Goal: Find contact information: Find contact information

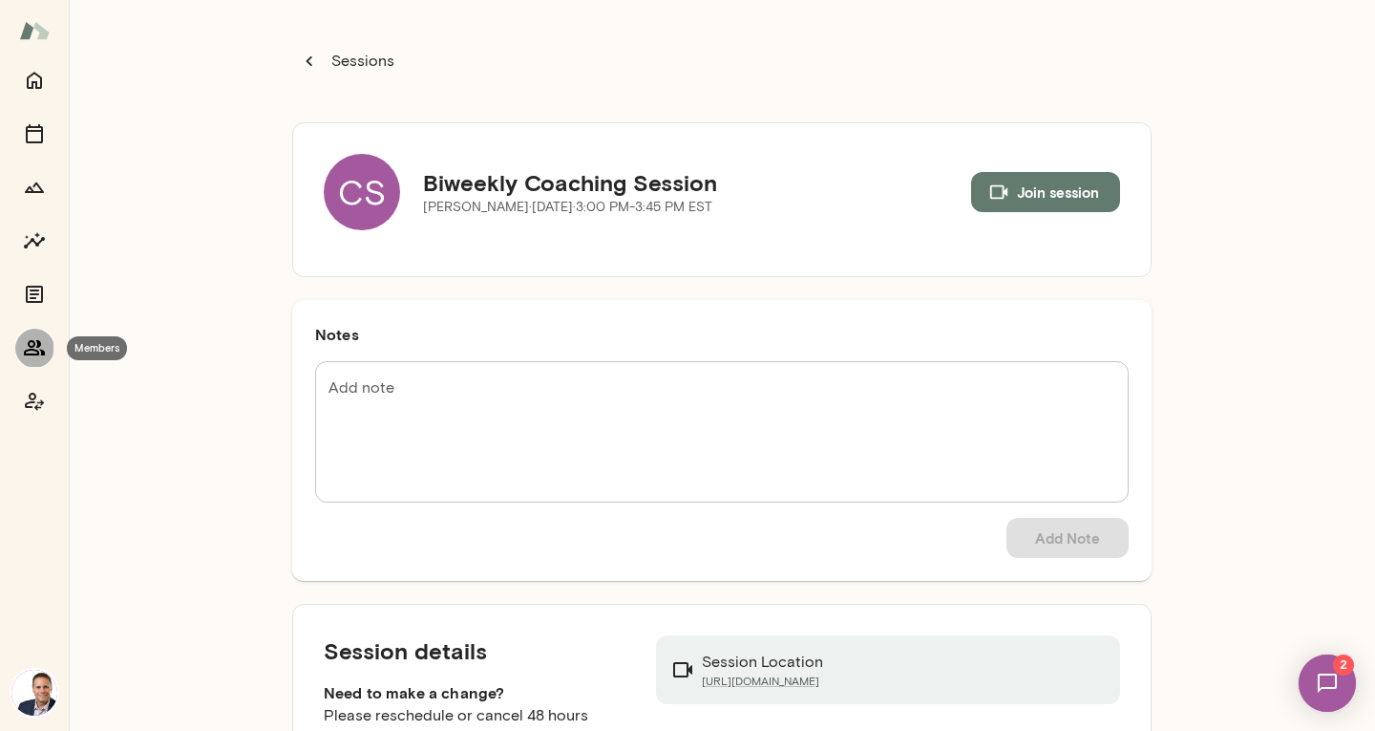
click at [31, 338] on icon "Members" at bounding box center [34, 347] width 23 height 23
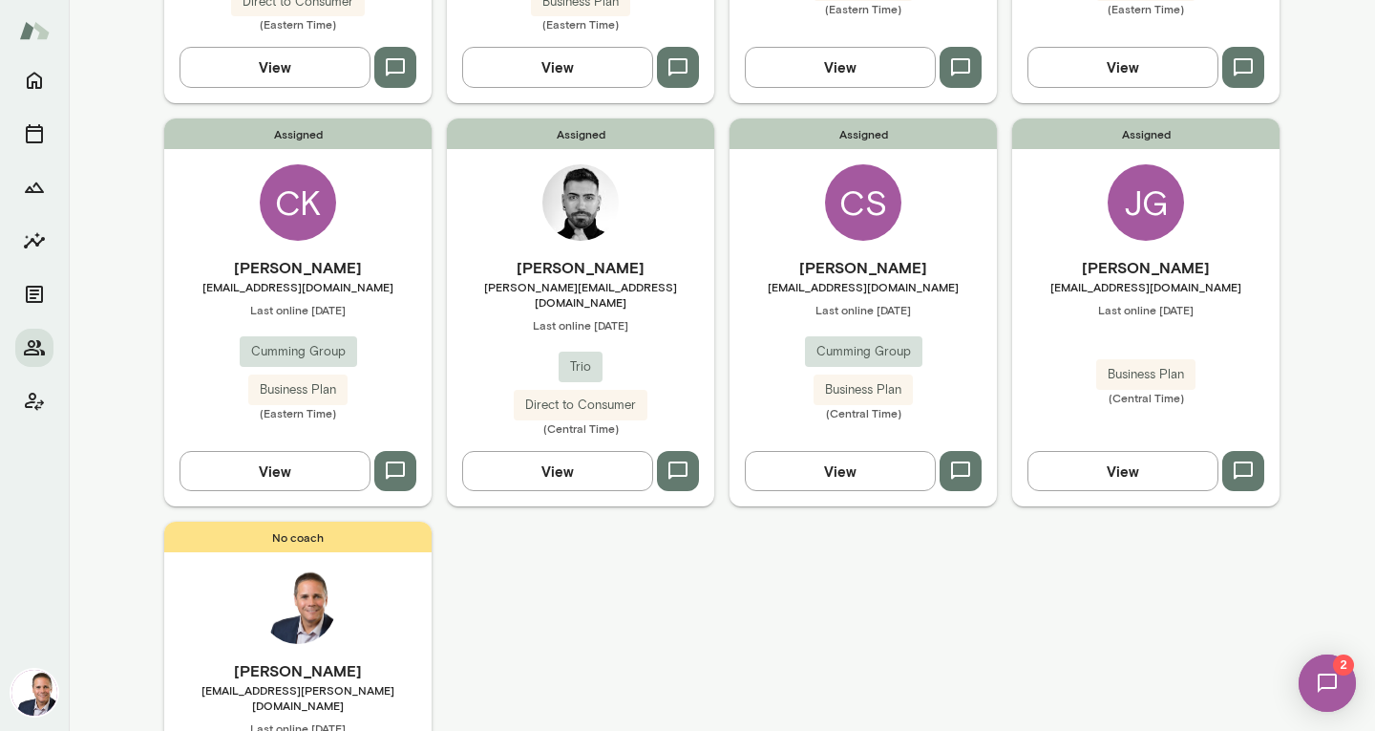
scroll to position [488, 0]
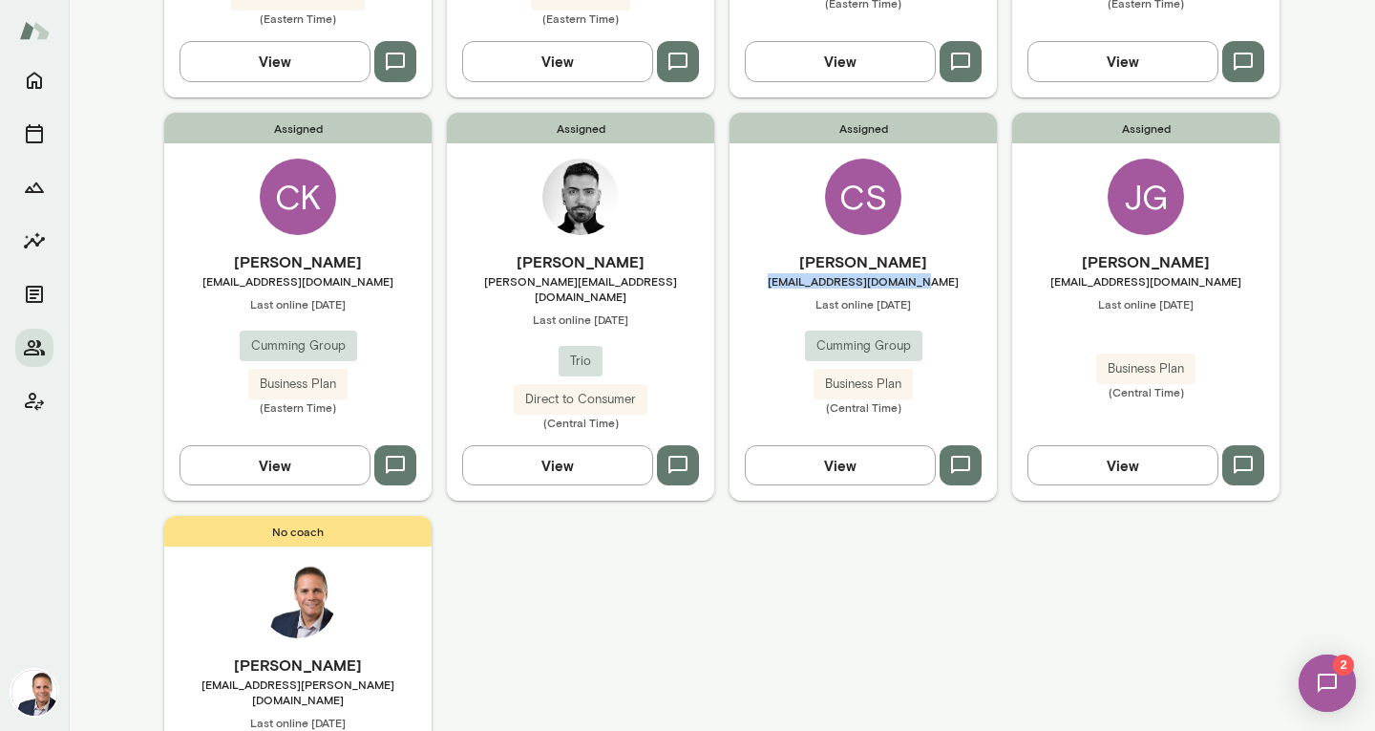
drag, startPoint x: 942, startPoint y: 264, endPoint x: 776, endPoint y: 266, distance: 166.2
click at [776, 273] on span "[EMAIL_ADDRESS][DOMAIN_NAME]" at bounding box center [863, 280] width 267 height 15
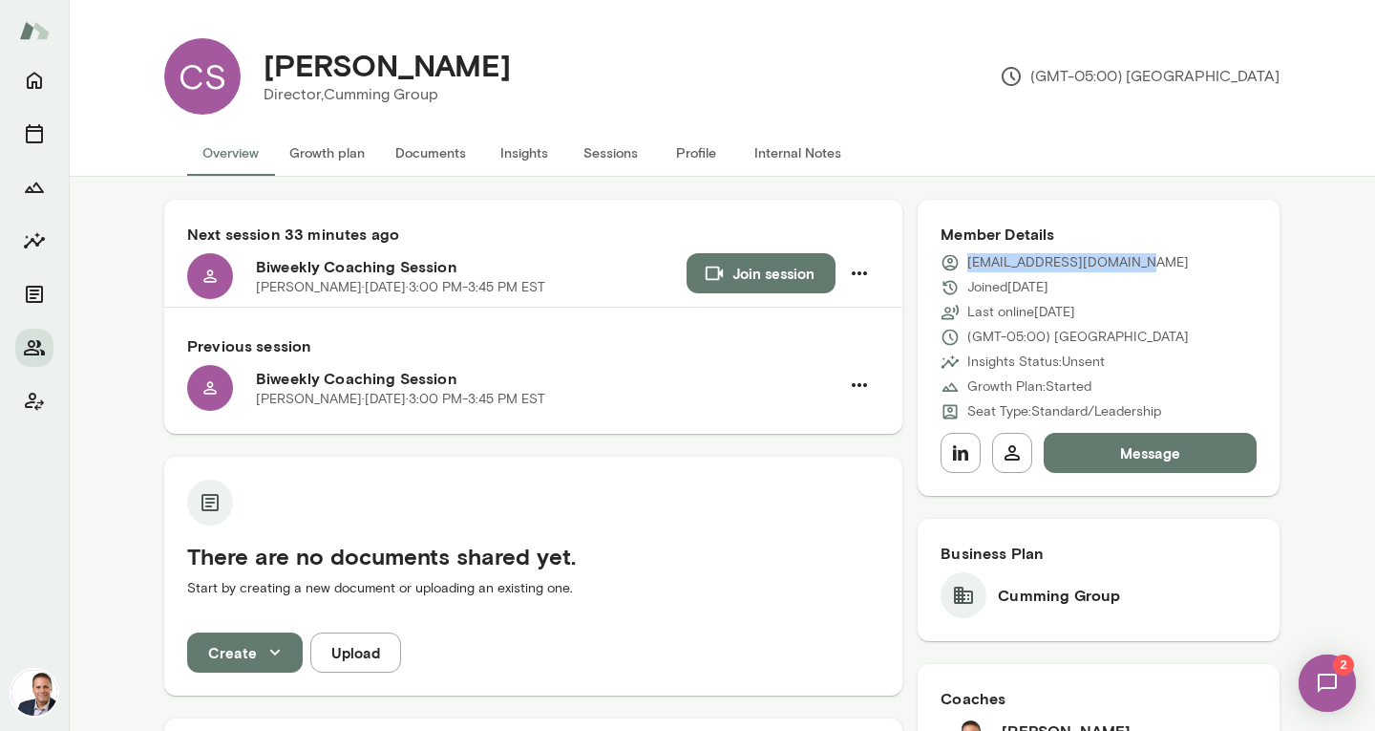
drag, startPoint x: 961, startPoint y: 261, endPoint x: 1148, endPoint y: 259, distance: 187.2
click at [1148, 259] on div "[EMAIL_ADDRESS][DOMAIN_NAME]" at bounding box center [1099, 262] width 316 height 19
copy p "[EMAIL_ADDRESS][DOMAIN_NAME]"
